Goal: Task Accomplishment & Management: Use online tool/utility

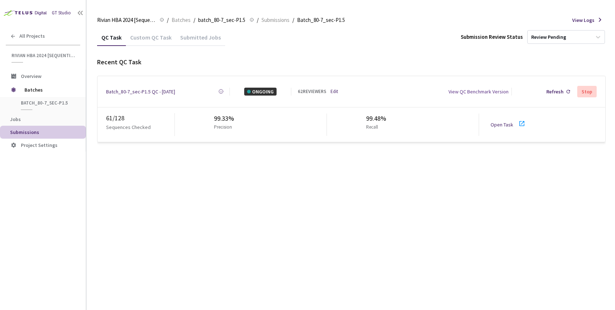
click at [507, 121] on link "Open Task" at bounding box center [501, 124] width 23 height 6
click at [36, 90] on span "Batches" at bounding box center [48, 90] width 49 height 14
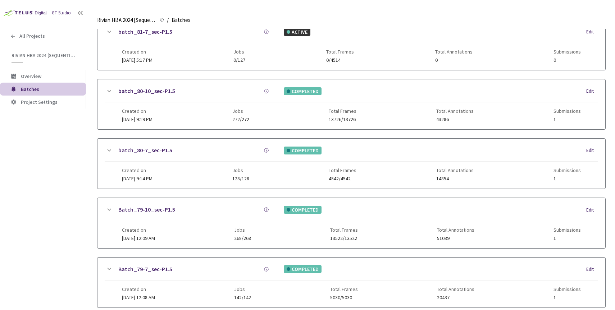
scroll to position [162, 0]
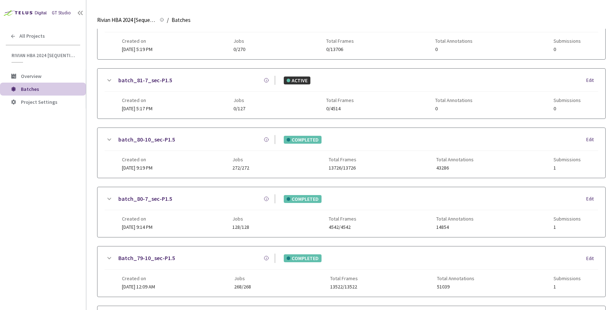
click at [160, 143] on link "batch_80-10_sec-P1.5" at bounding box center [146, 139] width 57 height 9
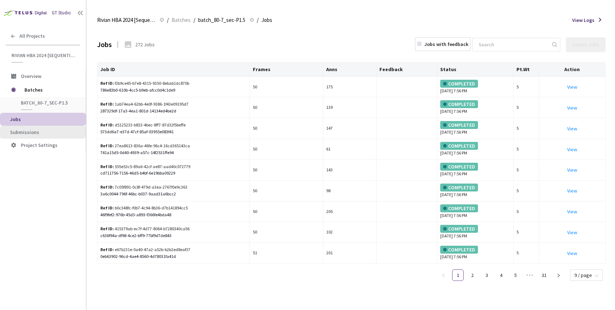
click at [22, 131] on span "Submissions" at bounding box center [24, 132] width 29 height 6
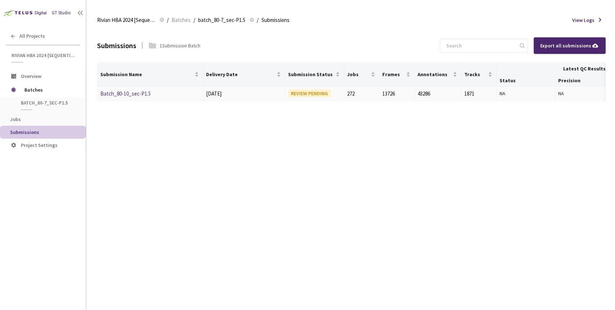
click at [128, 93] on link "Batch_80-10_sec-P1.5" at bounding box center [125, 93] width 50 height 7
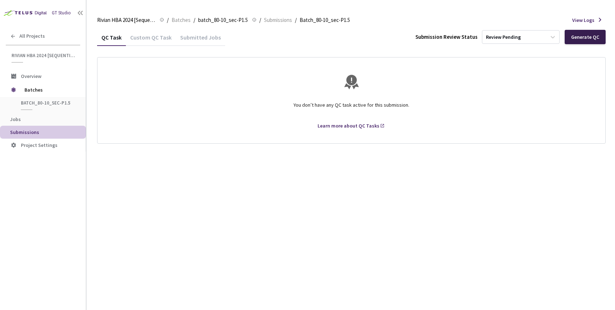
click at [587, 40] on div "Generate QC" at bounding box center [585, 37] width 28 height 6
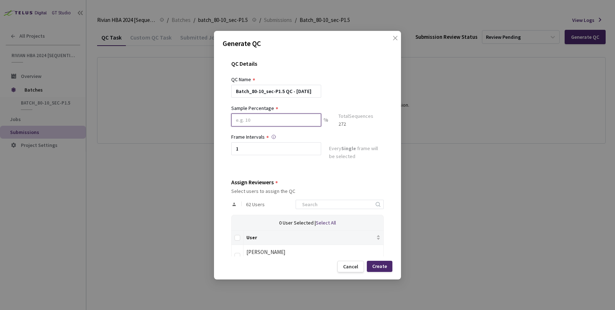
click at [263, 122] on input at bounding box center [276, 120] width 90 height 13
type input "100"
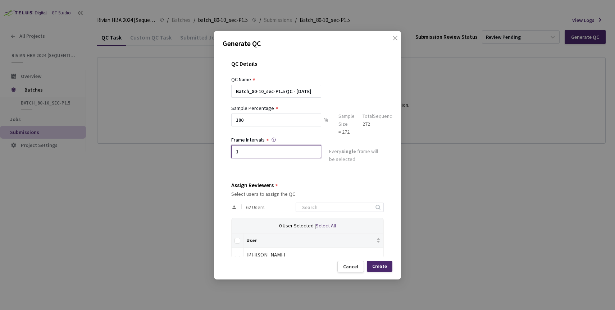
click at [260, 148] on input "1" at bounding box center [276, 151] width 90 height 13
type input "2"
click at [238, 238] on input "Select all" at bounding box center [237, 241] width 6 height 6
checkbox input "true"
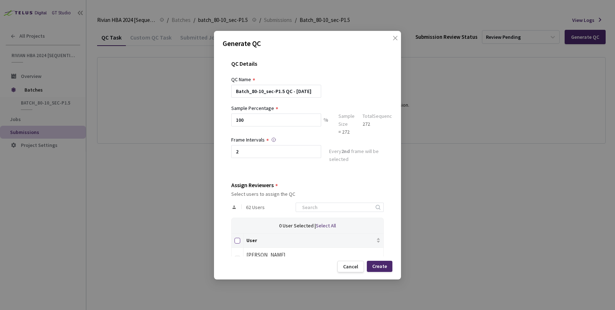
checkbox input "true"
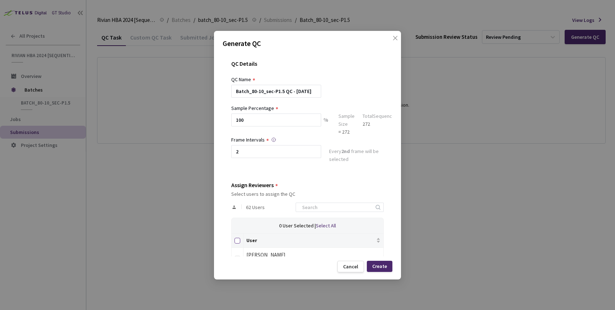
checkbox input "true"
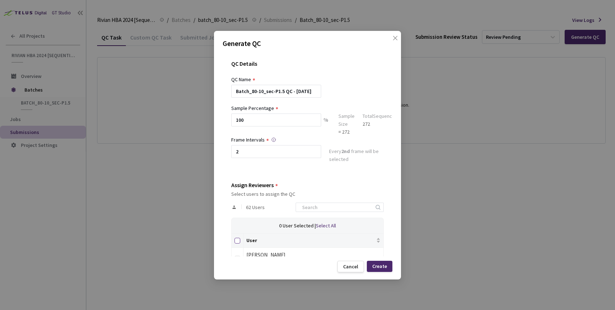
checkbox input "true"
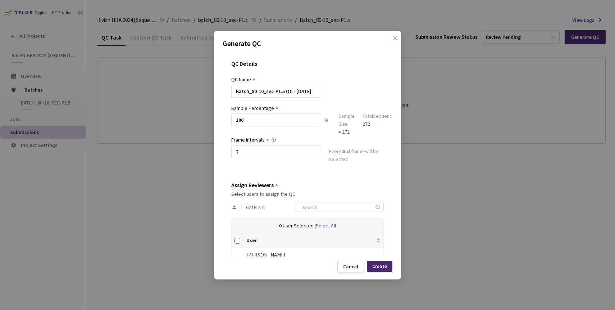
checkbox input "true"
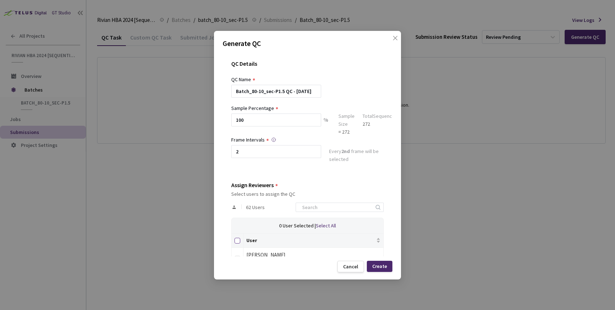
checkbox input "true"
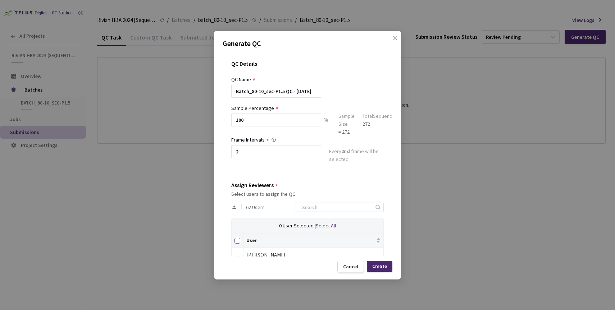
checkbox input "true"
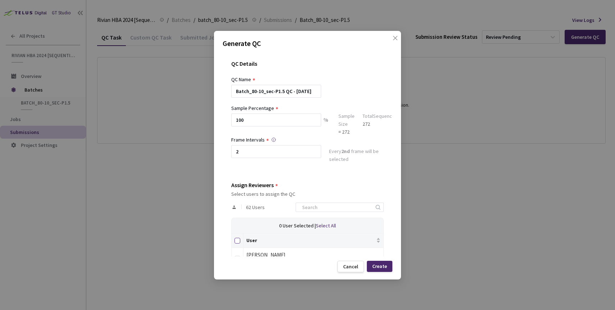
checkbox input "true"
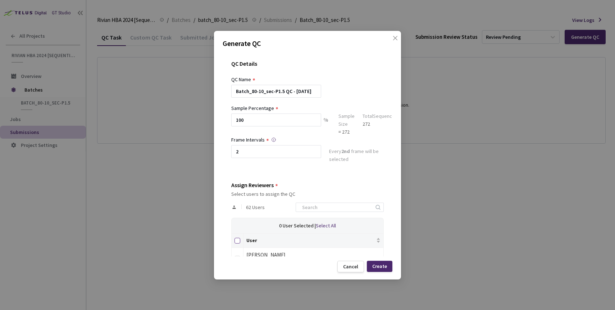
checkbox input "true"
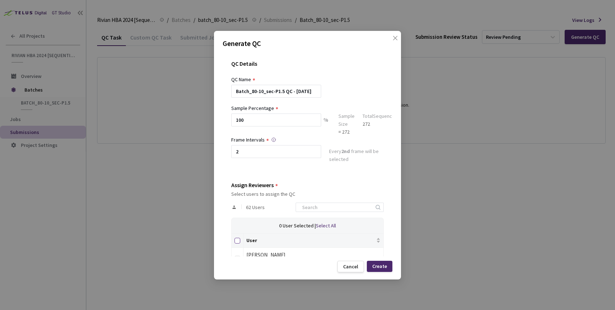
checkbox input "true"
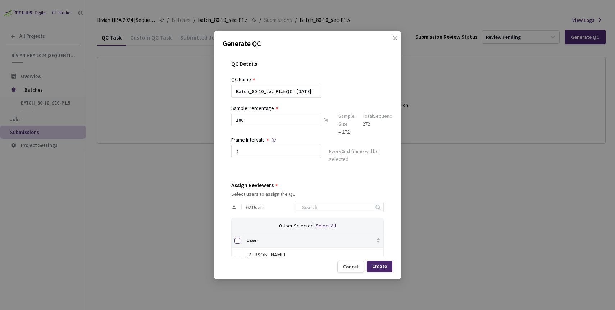
checkbox input "true"
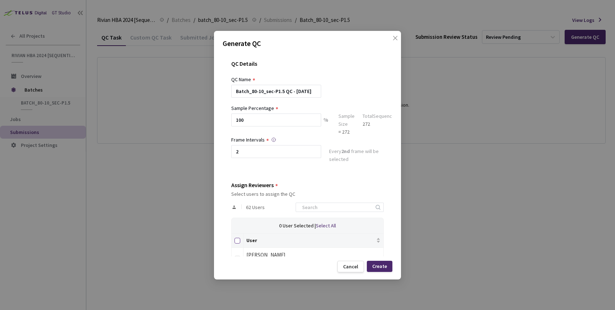
checkbox input "true"
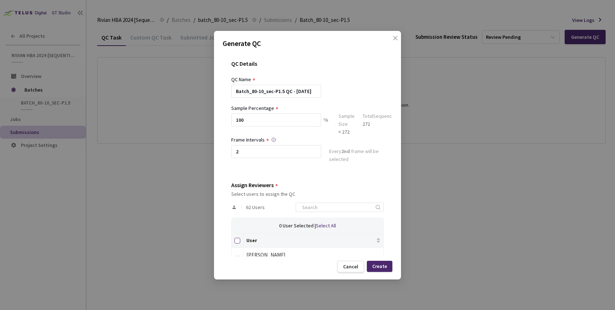
checkbox input "true"
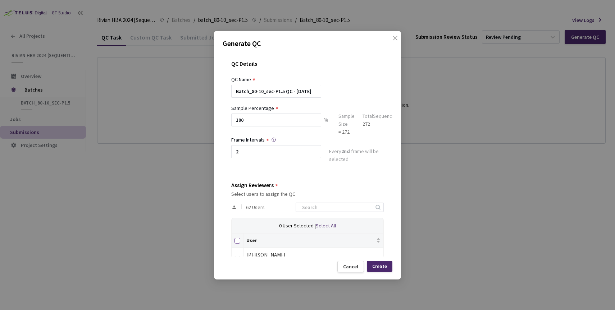
checkbox input "true"
click at [379, 266] on div "Create" at bounding box center [379, 266] width 15 height 6
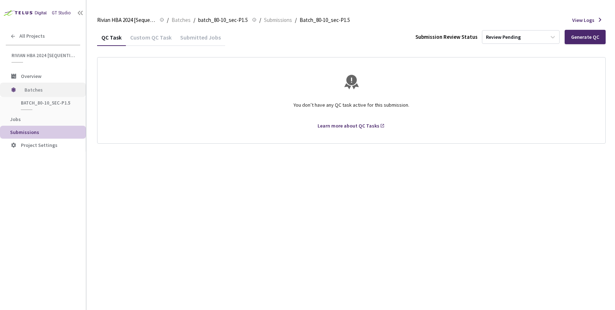
click at [38, 87] on span "Batches" at bounding box center [48, 90] width 49 height 14
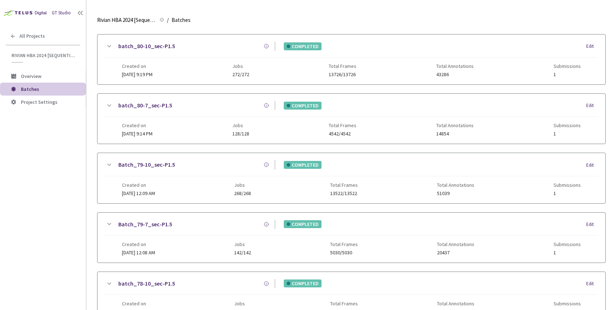
scroll to position [249, 0]
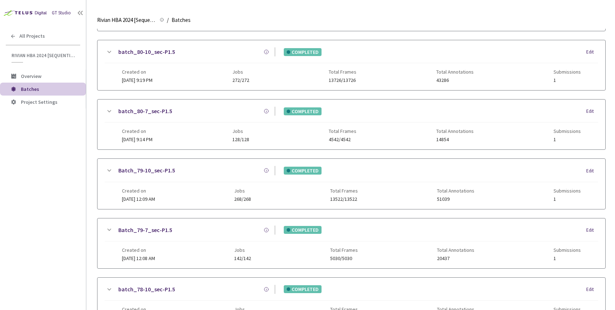
click at [155, 114] on link "batch_80-7_sec-P1.5" at bounding box center [145, 111] width 54 height 9
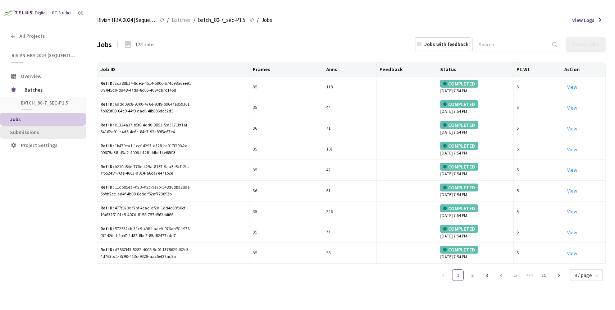
click at [46, 129] on li "Submissions" at bounding box center [43, 132] width 86 height 13
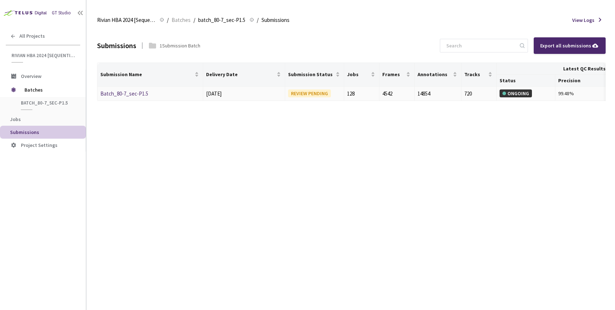
click at [130, 91] on link "Batch_80-7_sec-P1.5" at bounding box center [124, 93] width 48 height 7
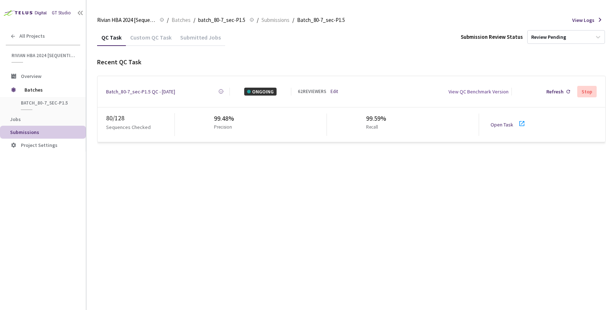
click at [141, 91] on div "Batch_80-7_sec-P1.5 QC - [DATE]" at bounding box center [140, 92] width 69 height 8
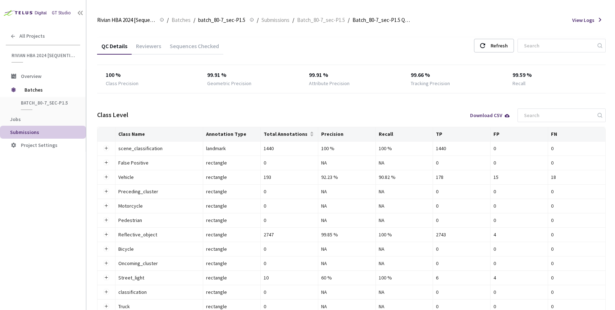
click at [156, 46] on div "Reviewers" at bounding box center [149, 48] width 34 height 12
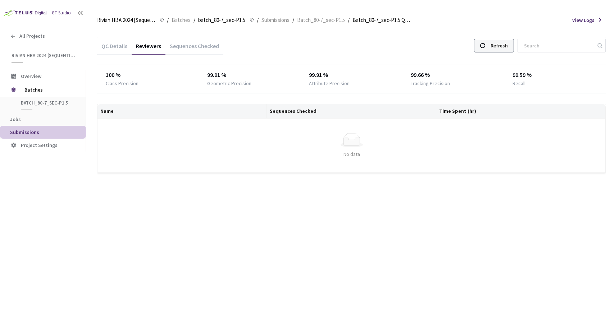
click at [485, 43] on icon at bounding box center [482, 45] width 5 height 5
click at [485, 45] on use at bounding box center [482, 45] width 5 height 5
